Goal: Download file/media

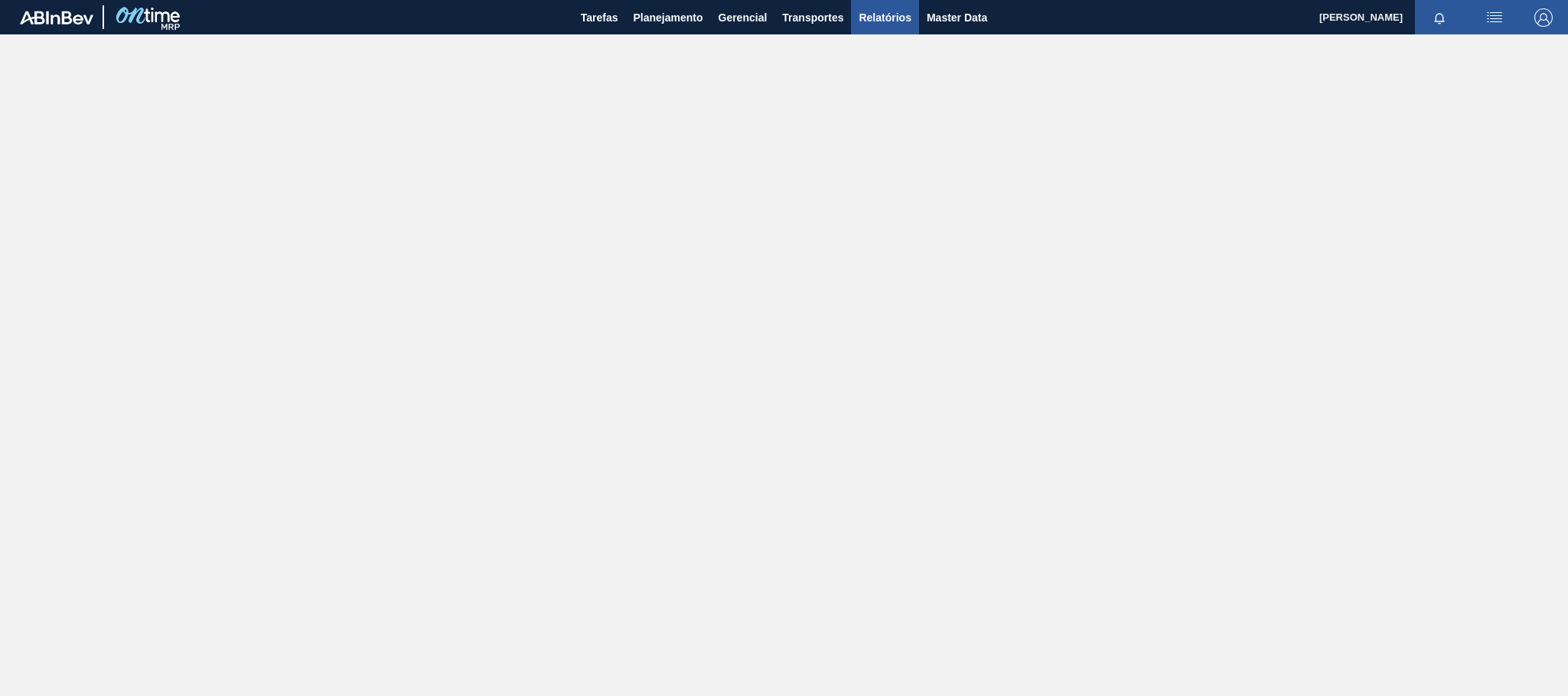
click at [869, 20] on span "Relatórios" at bounding box center [885, 17] width 52 height 18
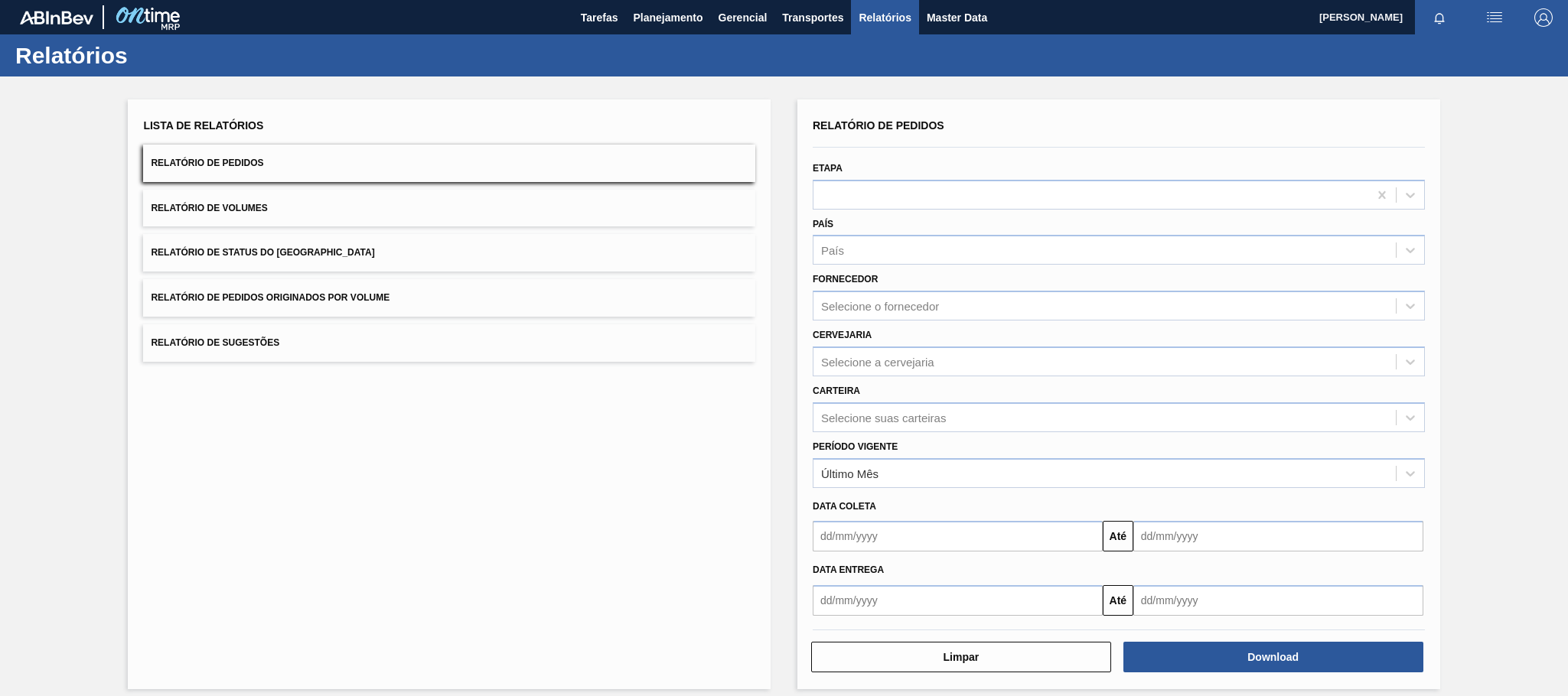
click at [296, 301] on span "Relatório de Pedidos Originados por Volume" at bounding box center [270, 297] width 239 height 11
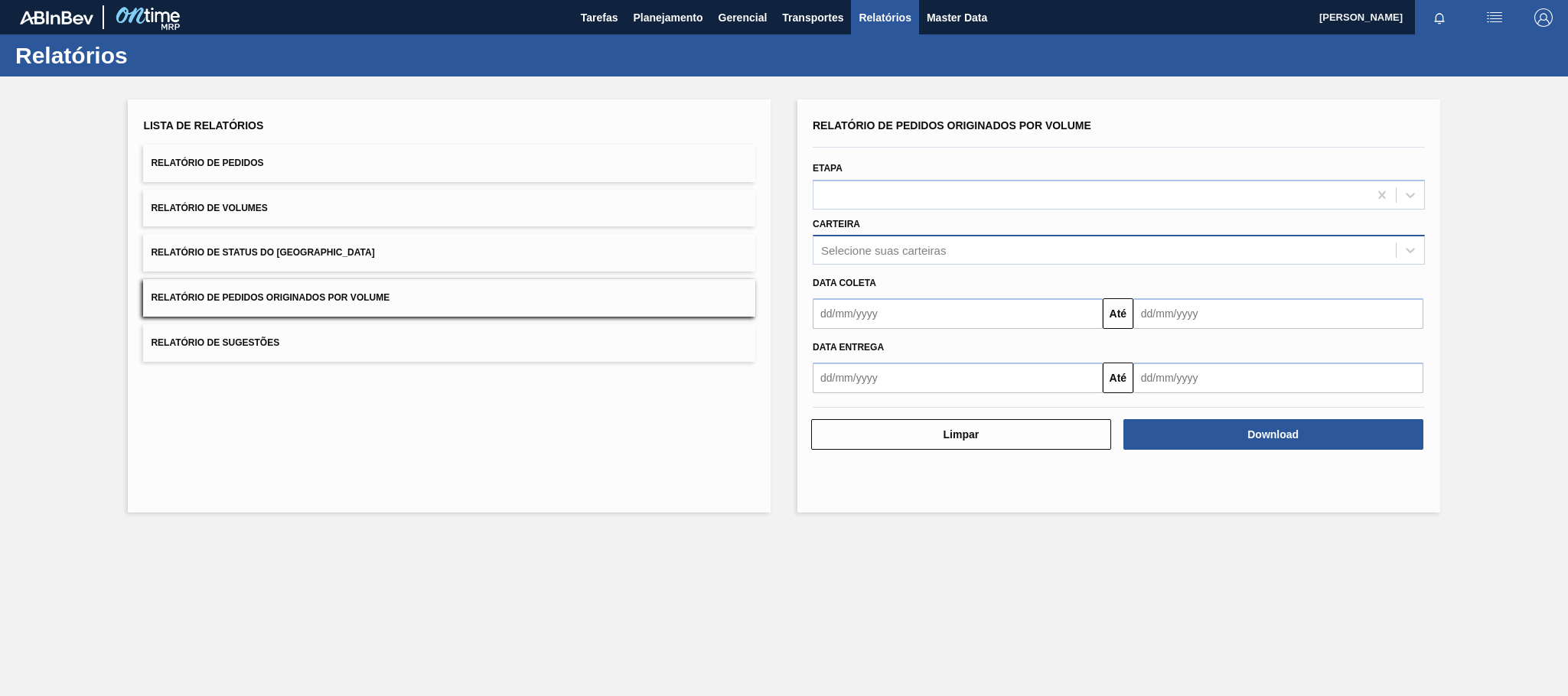
click at [888, 246] on div "Selecione suas carteiras" at bounding box center [884, 251] width 125 height 13
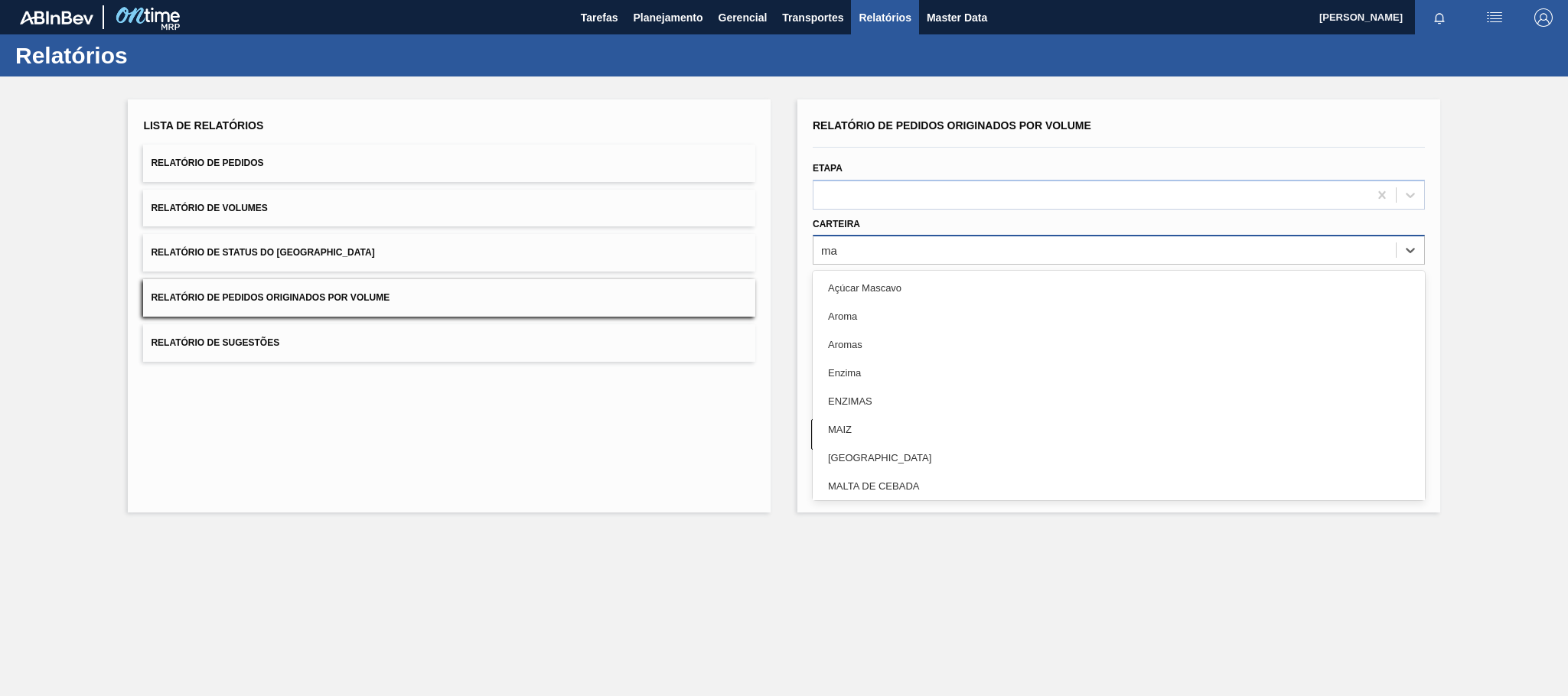
type input "mal"
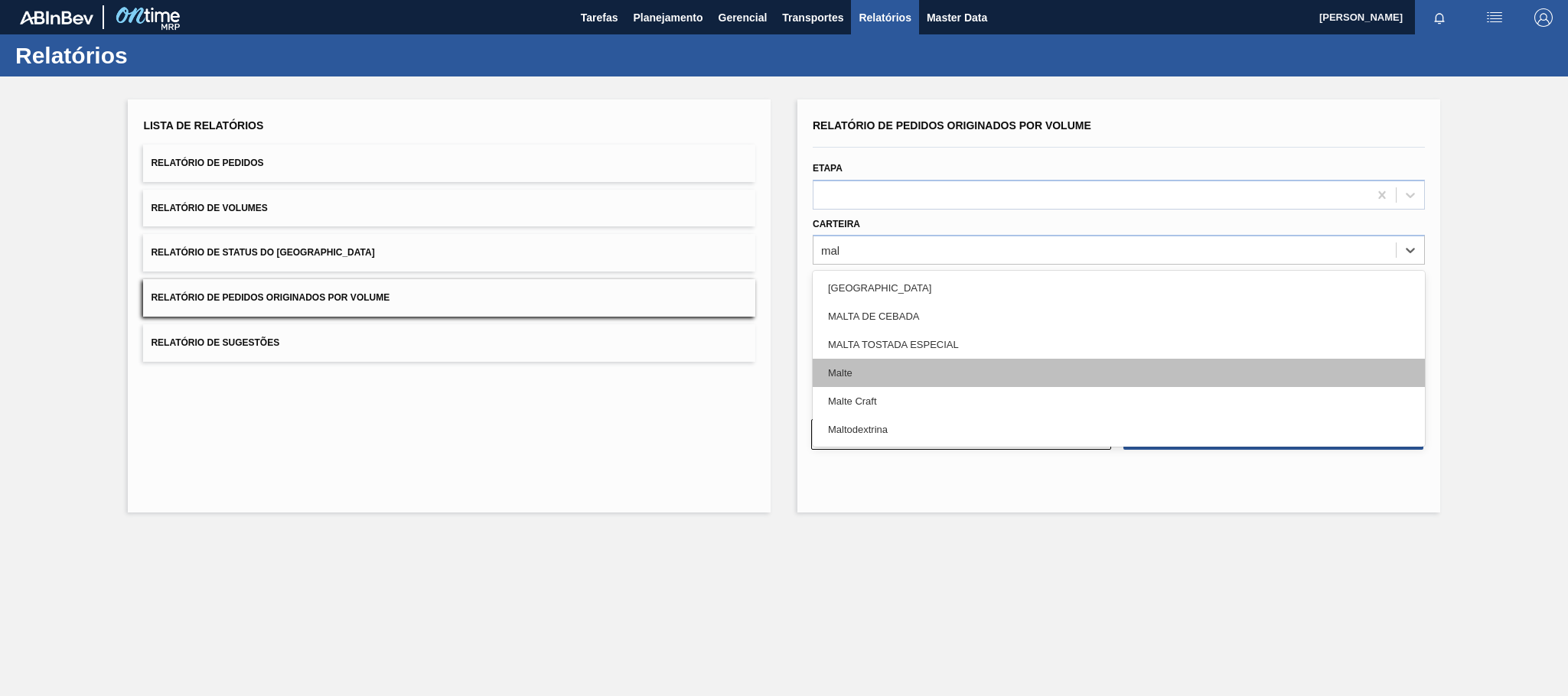
click at [865, 373] on div "Malte" at bounding box center [1119, 373] width 613 height 28
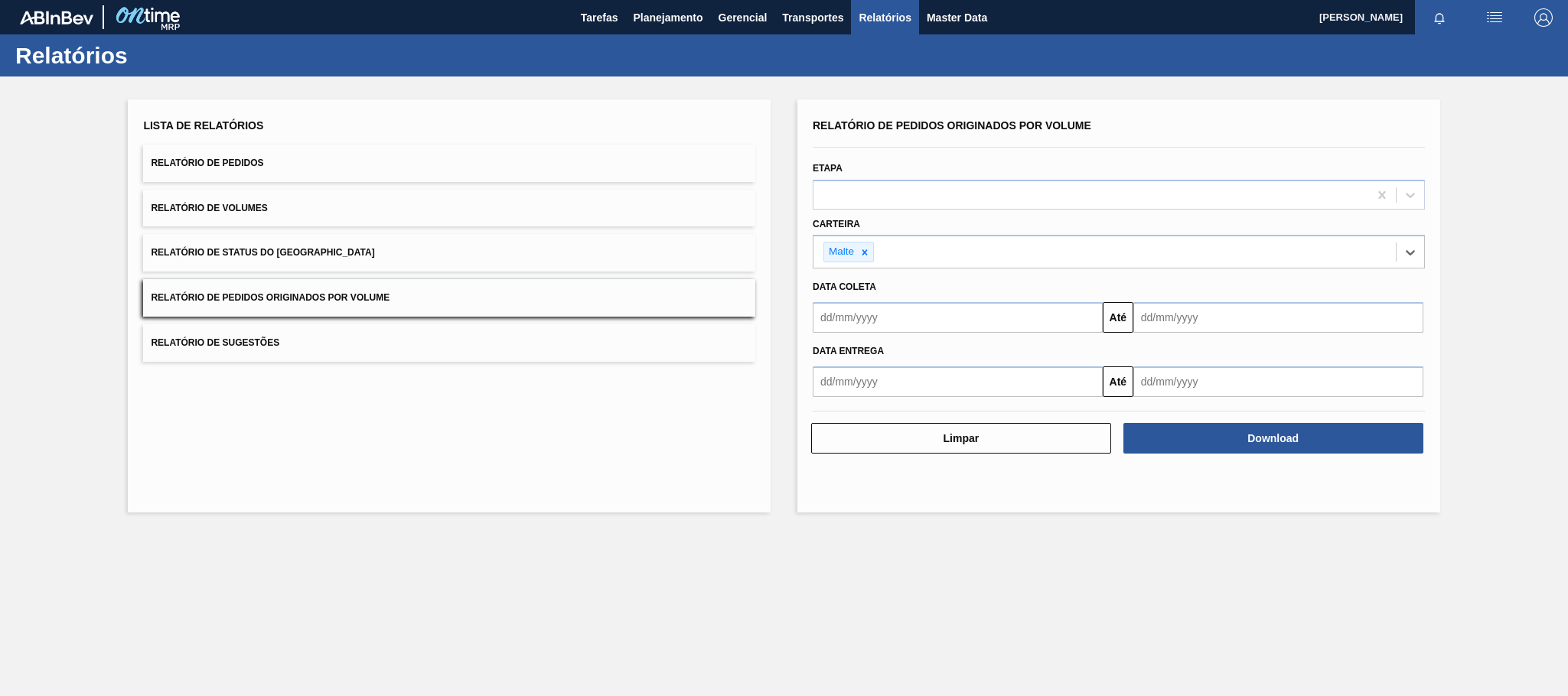
drag, startPoint x: 870, startPoint y: 312, endPoint x: 879, endPoint y: 312, distance: 9.0
click at [870, 312] on input "text" at bounding box center [958, 317] width 290 height 30
type input "[DATE]"
click at [908, 397] on div "1" at bounding box center [905, 403] width 20 height 20
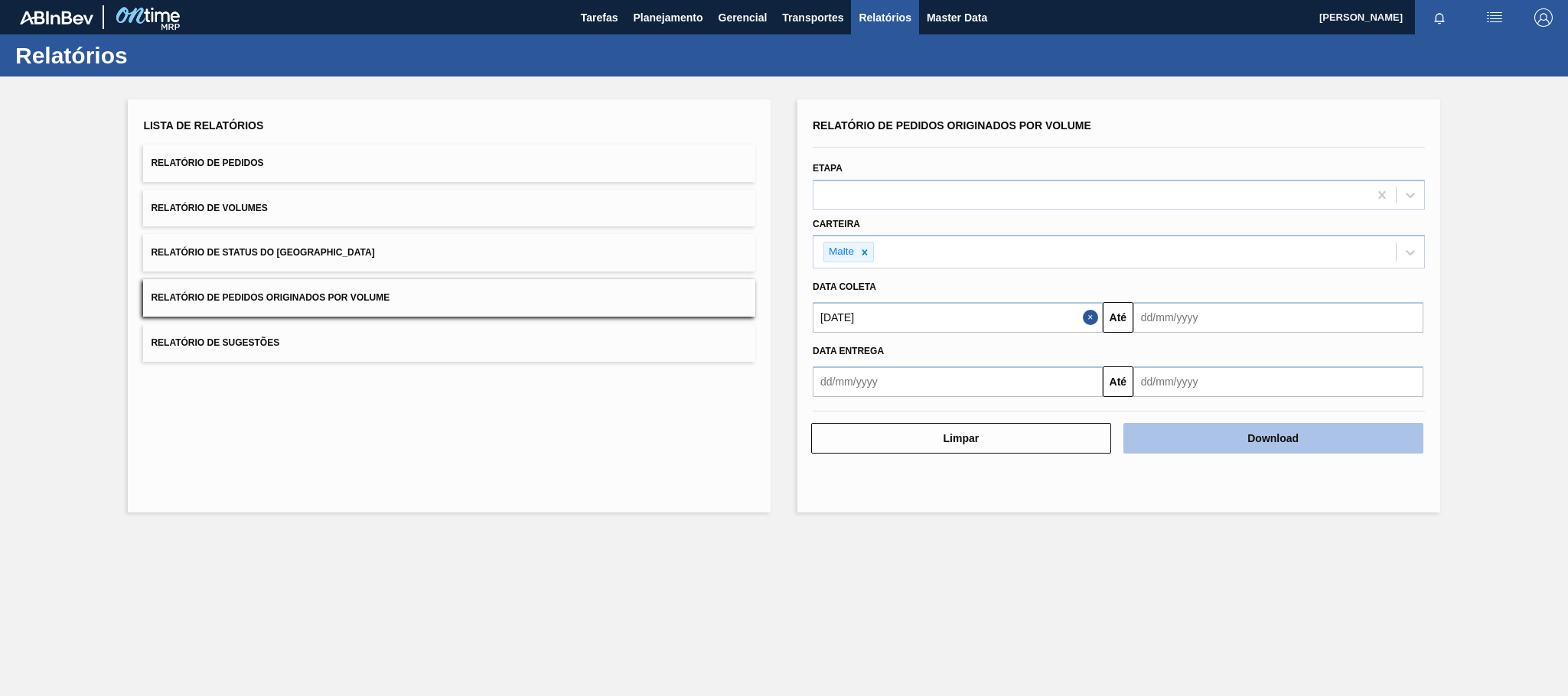
click at [1233, 439] on button "Download" at bounding box center [1273, 438] width 300 height 30
